Goal: Find specific page/section: Find specific page/section

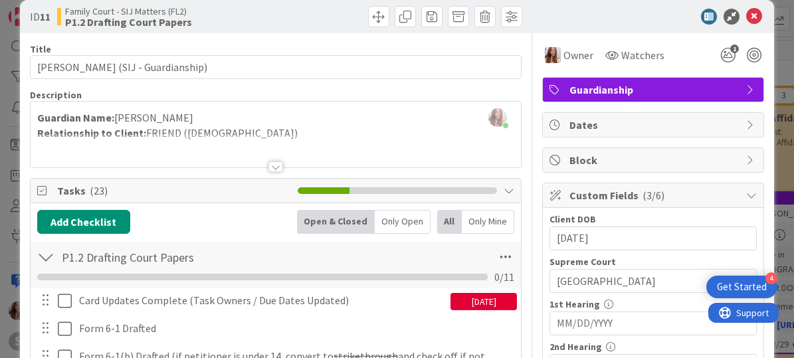
scroll to position [21, 0]
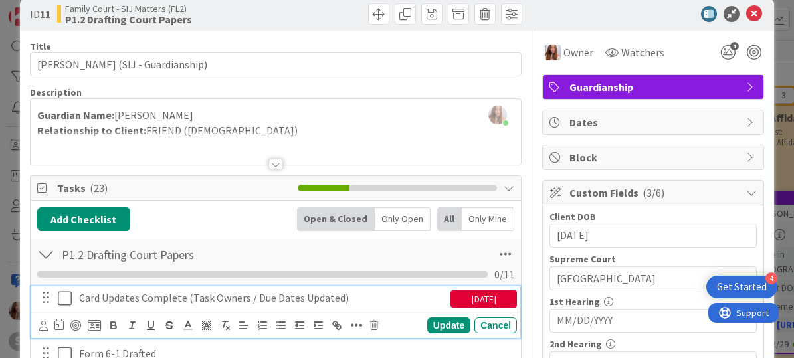
click at [71, 296] on icon at bounding box center [65, 298] width 14 height 16
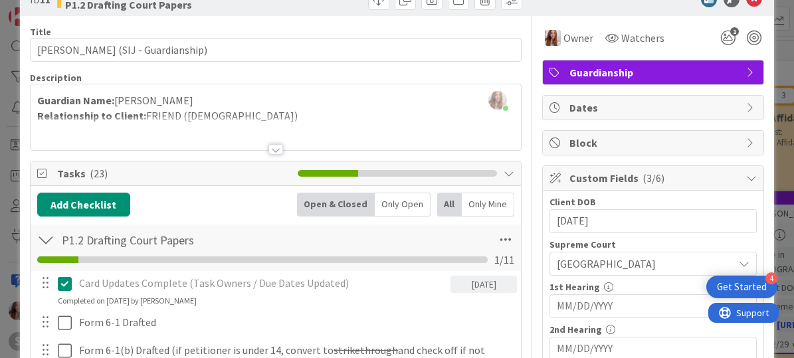
scroll to position [195, 0]
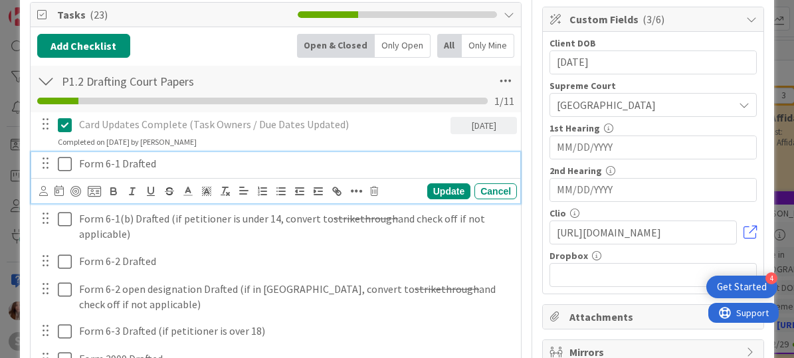
click at [65, 165] on icon at bounding box center [65, 164] width 14 height 16
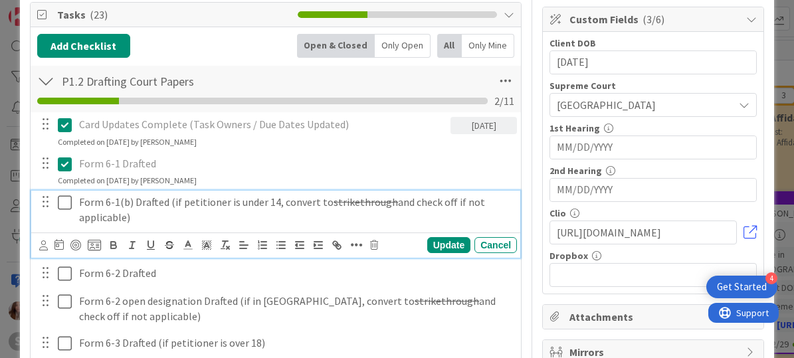
drag, startPoint x: 64, startPoint y: 204, endPoint x: 96, endPoint y: 287, distance: 88.9
click at [64, 205] on icon at bounding box center [65, 203] width 14 height 16
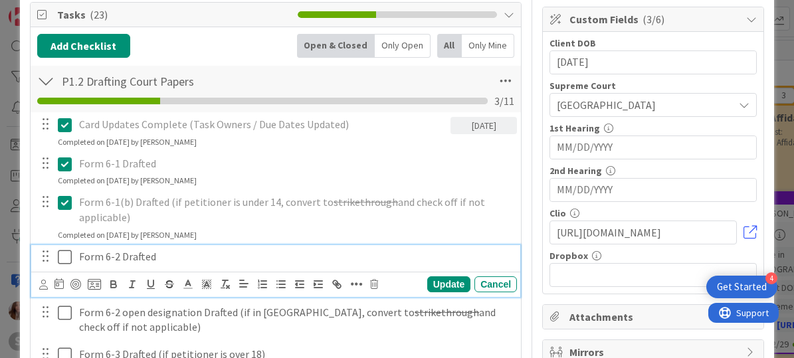
click at [66, 256] on icon at bounding box center [65, 257] width 14 height 16
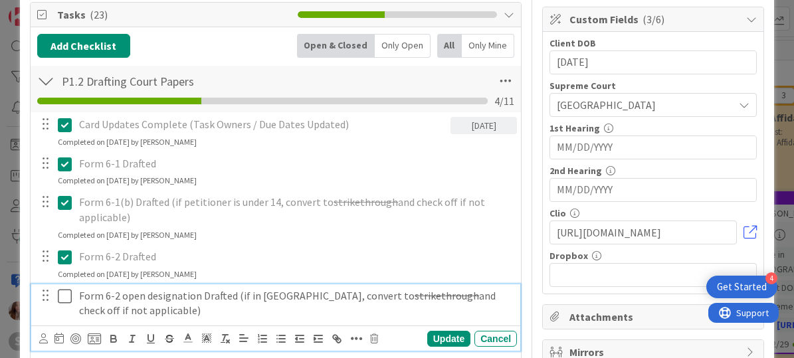
click at [71, 295] on button at bounding box center [66, 296] width 16 height 21
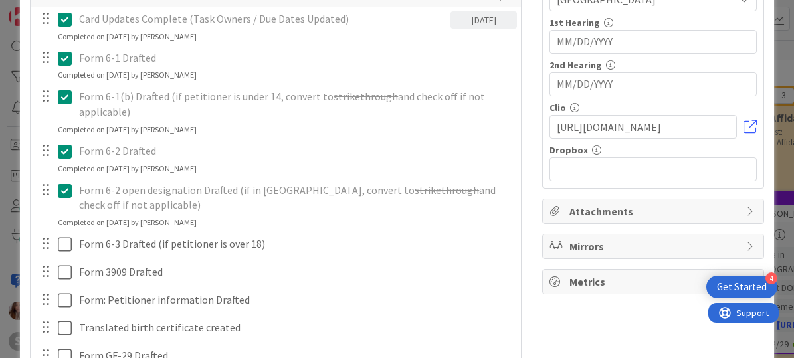
scroll to position [301, 0]
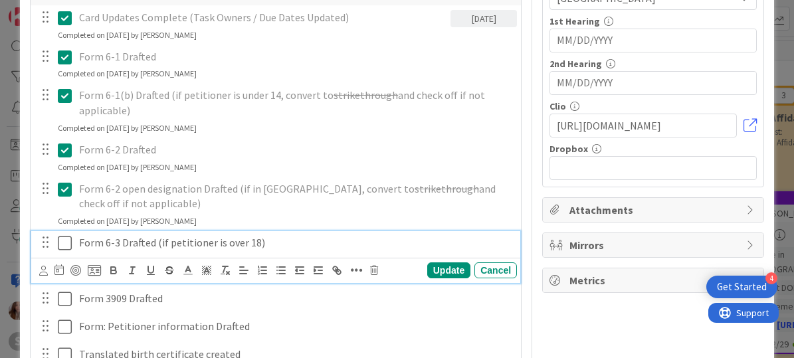
click at [62, 244] on icon at bounding box center [65, 243] width 14 height 16
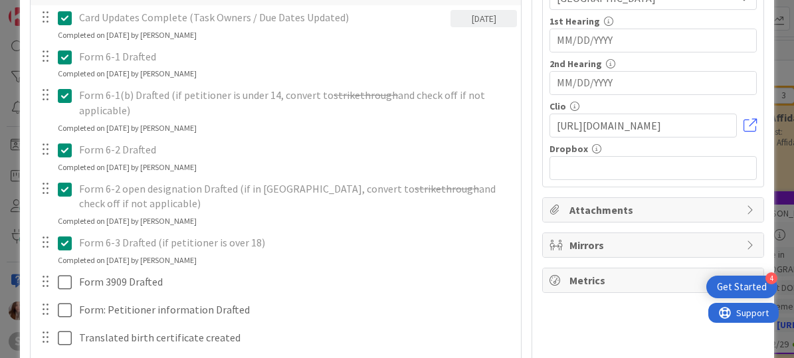
scroll to position [0, 0]
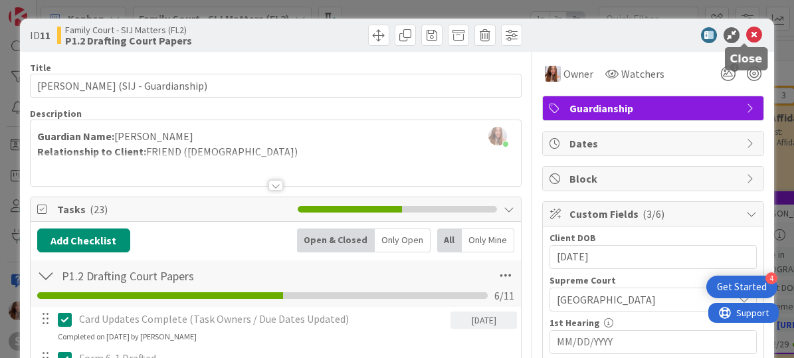
click at [742, 36] on icon at bounding box center [754, 35] width 16 height 16
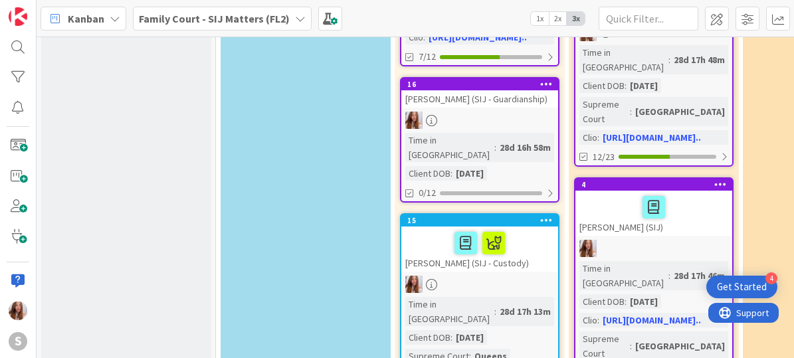
scroll to position [774, 0]
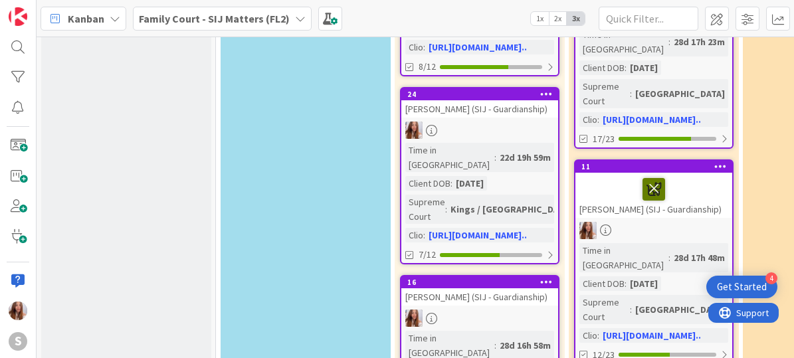
click at [663, 175] on div at bounding box center [653, 189] width 149 height 28
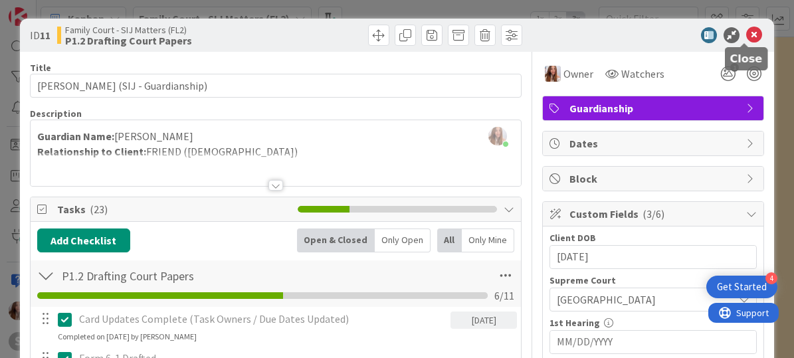
click at [742, 37] on icon at bounding box center [754, 35] width 16 height 16
